Goal: Check status

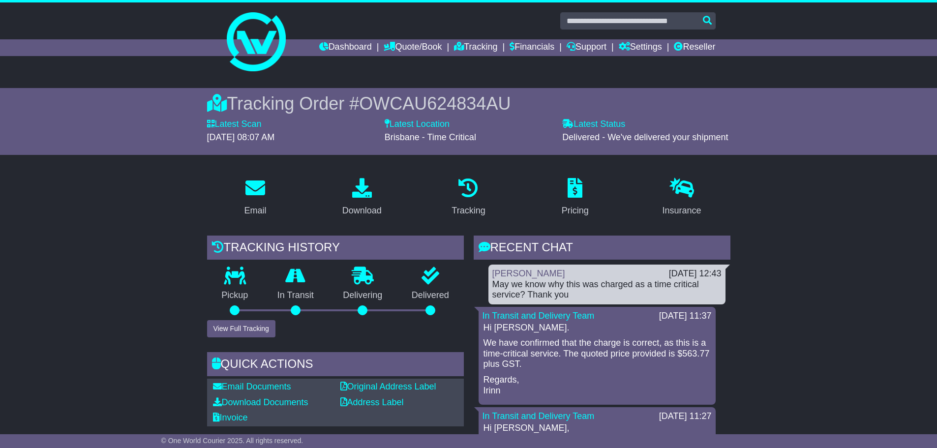
click at [612, 24] on input "text" at bounding box center [637, 20] width 155 height 17
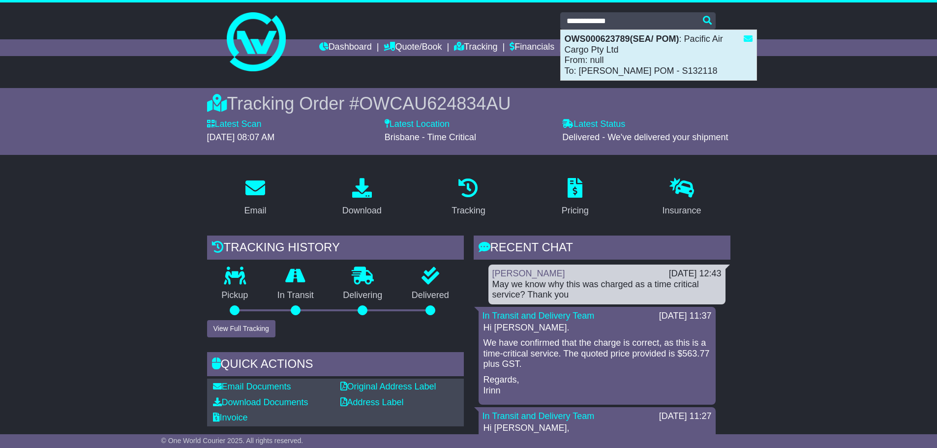
click at [697, 52] on div "OWS000623789(SEA/ POM) : Pacific Air Cargo Pty Ltd From: null To: [PERSON_NAME]…" at bounding box center [659, 55] width 196 height 50
type input "**********"
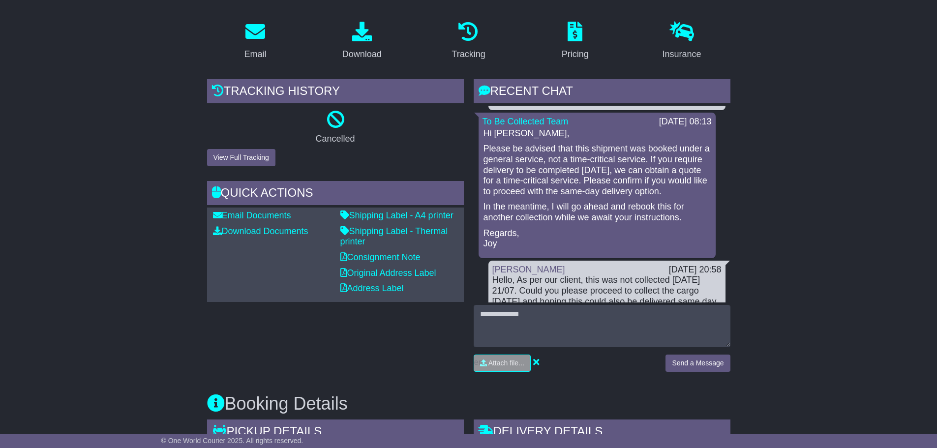
scroll to position [788, 0]
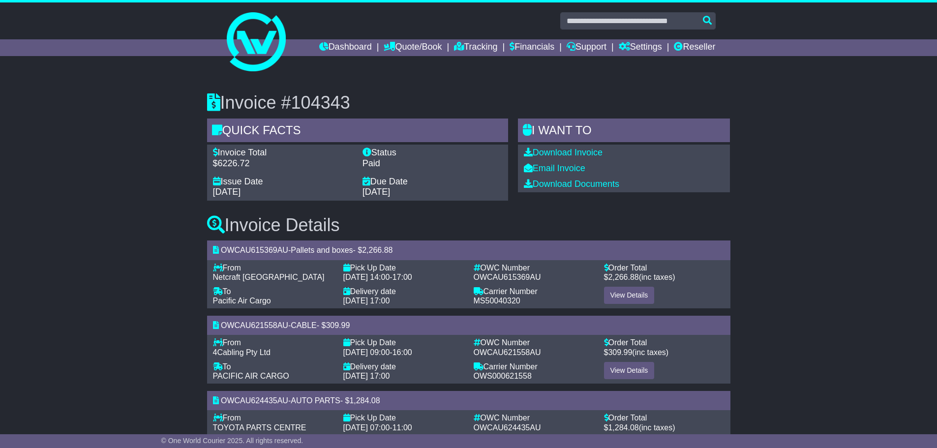
drag, startPoint x: 941, startPoint y: 221, endPoint x: 639, endPoint y: 147, distance: 310.9
click at [932, 0] on html "airfreight@pacificaircargo.com.au Logout Jodie Morrison airfreight@pacificairca…" at bounding box center [468, 224] width 937 height 448
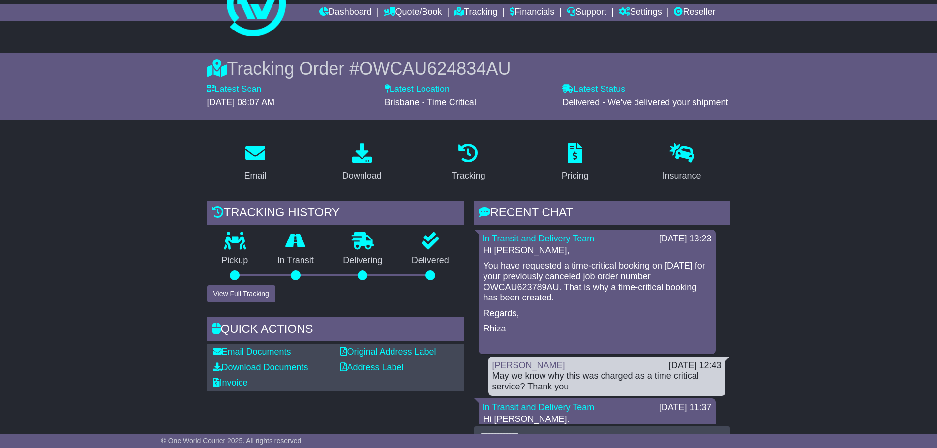
drag, startPoint x: 731, startPoint y: 264, endPoint x: 729, endPoint y: 271, distance: 7.3
click at [729, 271] on div "RECENT CHAT Loading... No messages In Transit and Delivery Team 15 Aug 2025 13:…" at bounding box center [602, 351] width 267 height 300
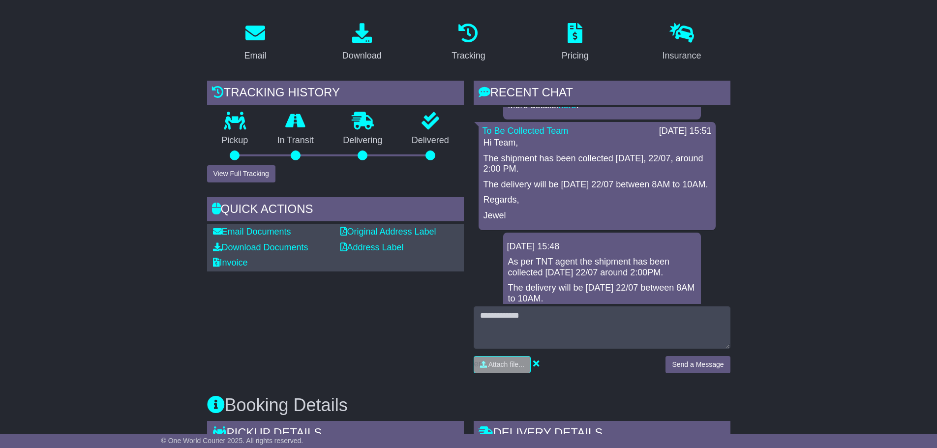
scroll to position [525, 0]
